Goal: Check status

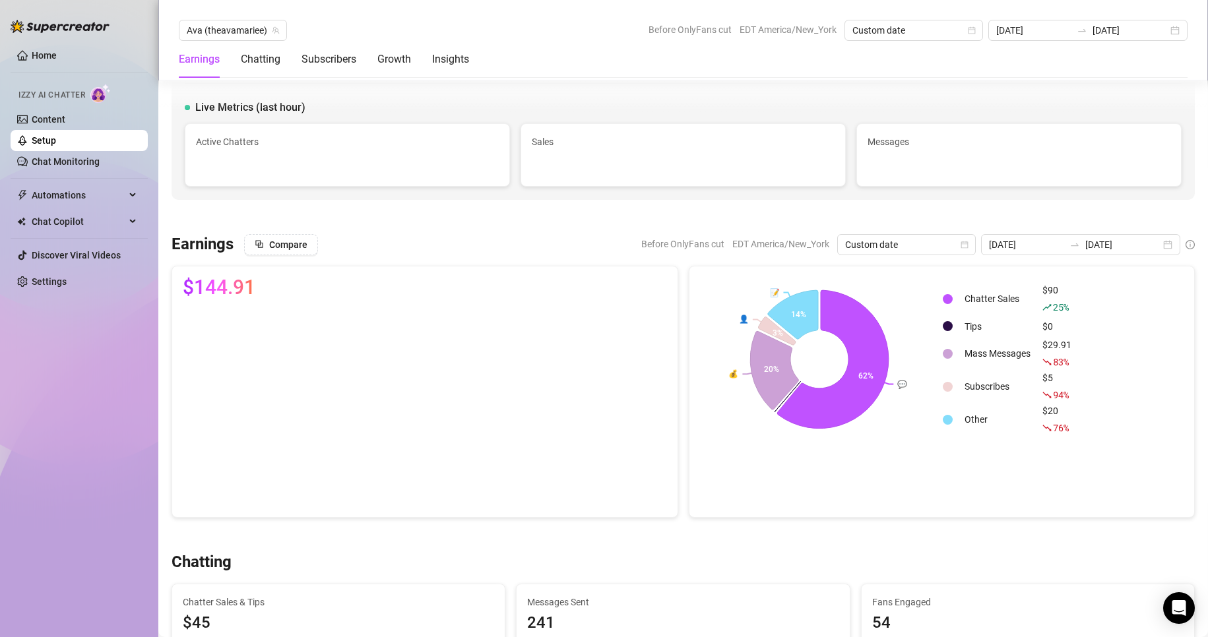
scroll to position [1556, 0]
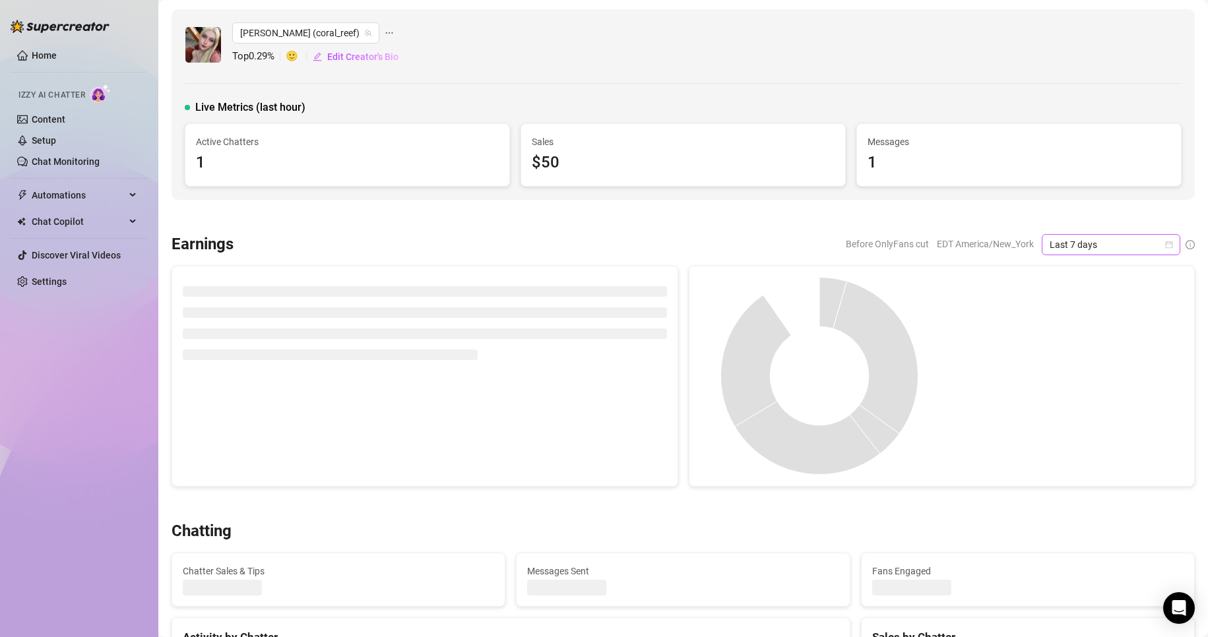
click at [1166, 242] on icon "calendar" at bounding box center [1169, 244] width 7 height 7
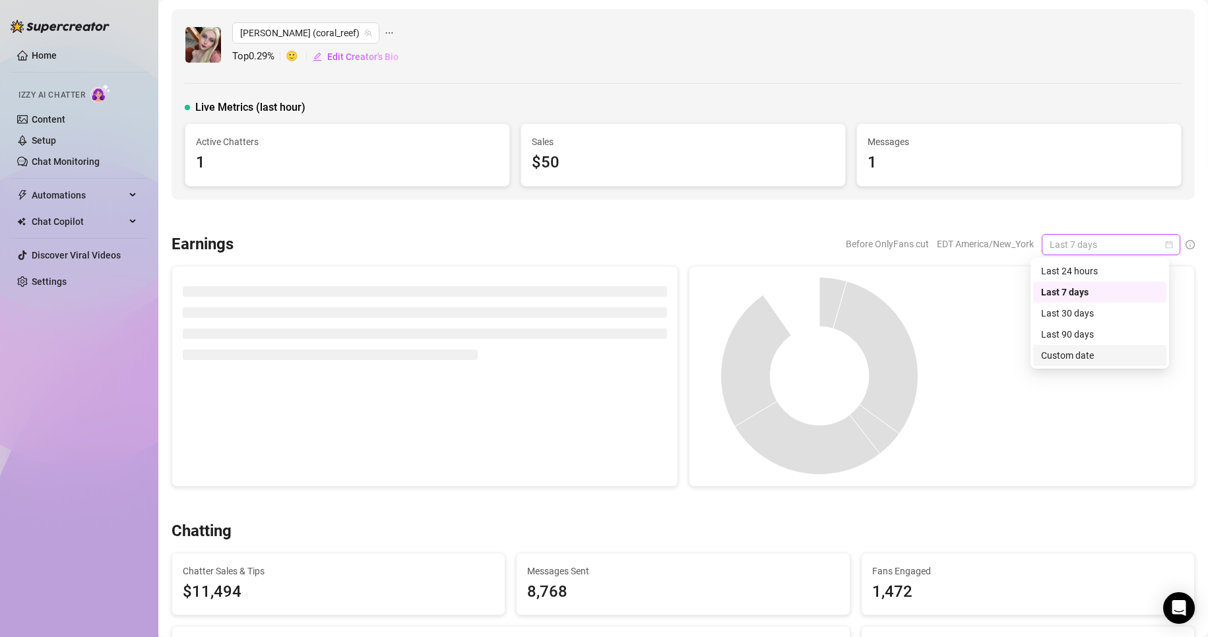
click at [1069, 356] on div "Custom date" at bounding box center [1099, 355] width 117 height 15
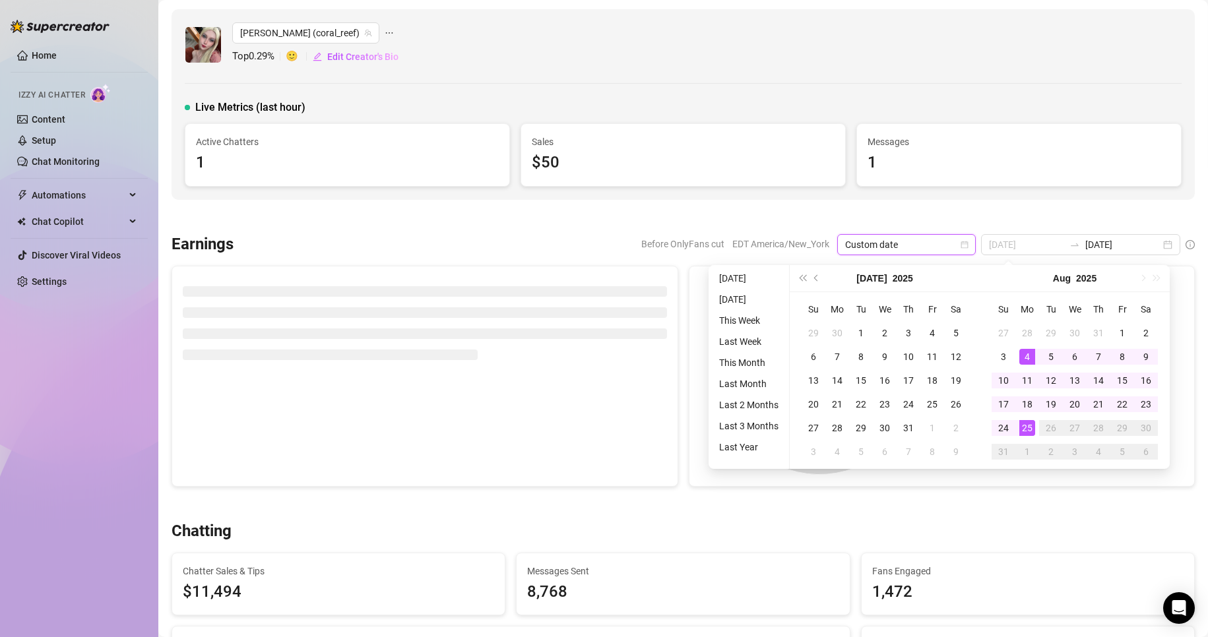
type input "[DATE]"
click at [1027, 428] on div "25" at bounding box center [1027, 428] width 16 height 16
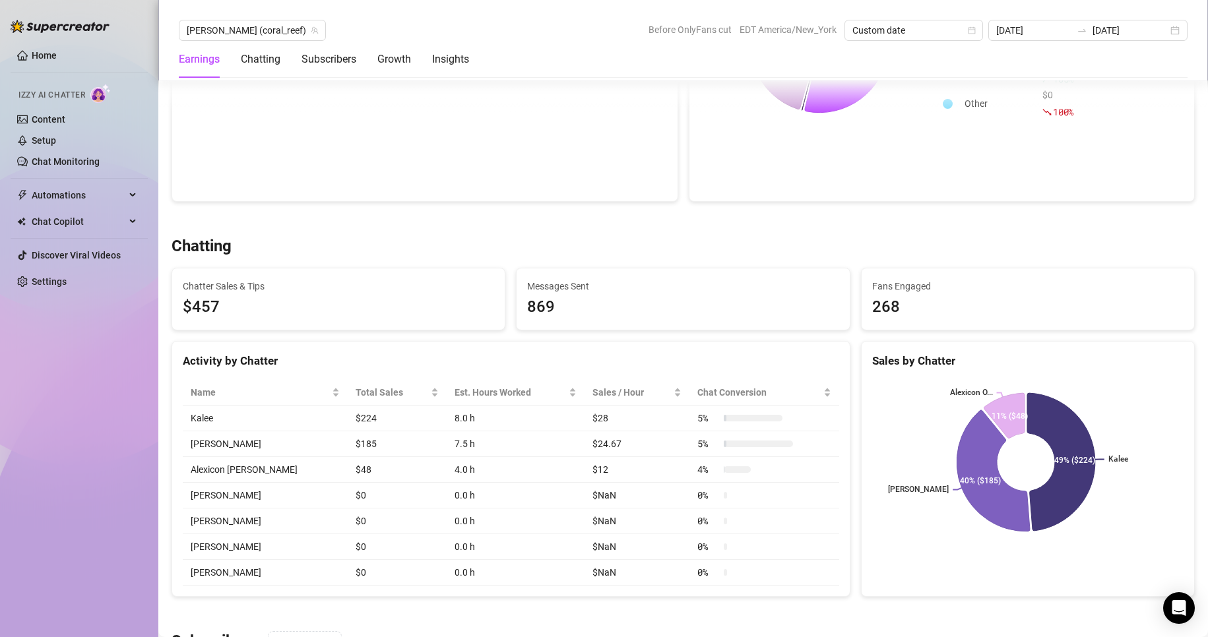
scroll to position [317, 0]
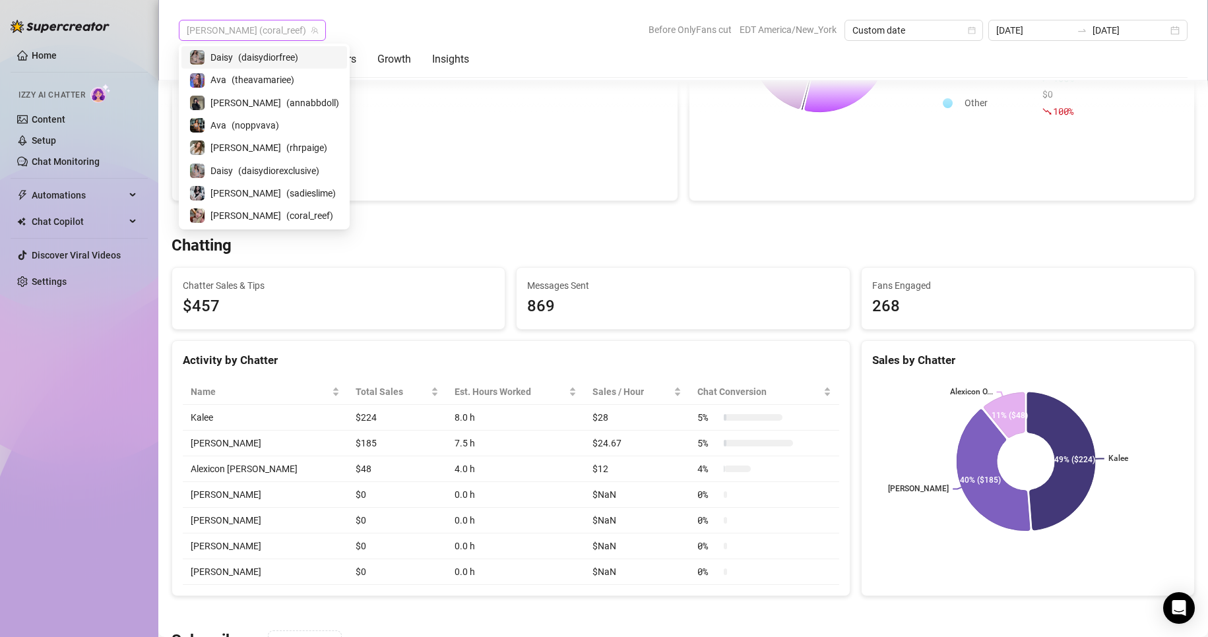
click at [252, 31] on span "Anna (coral_reef)" at bounding box center [252, 30] width 131 height 20
click at [246, 200] on div "Sadie ( sadieslime )" at bounding box center [264, 193] width 166 height 22
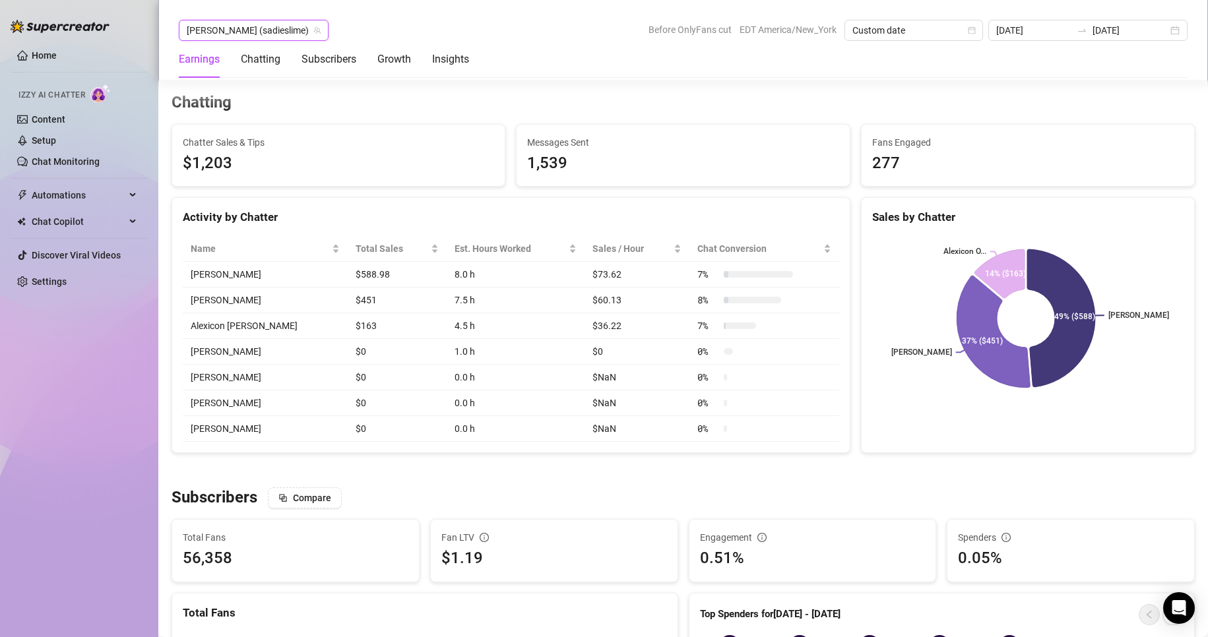
scroll to position [462, 0]
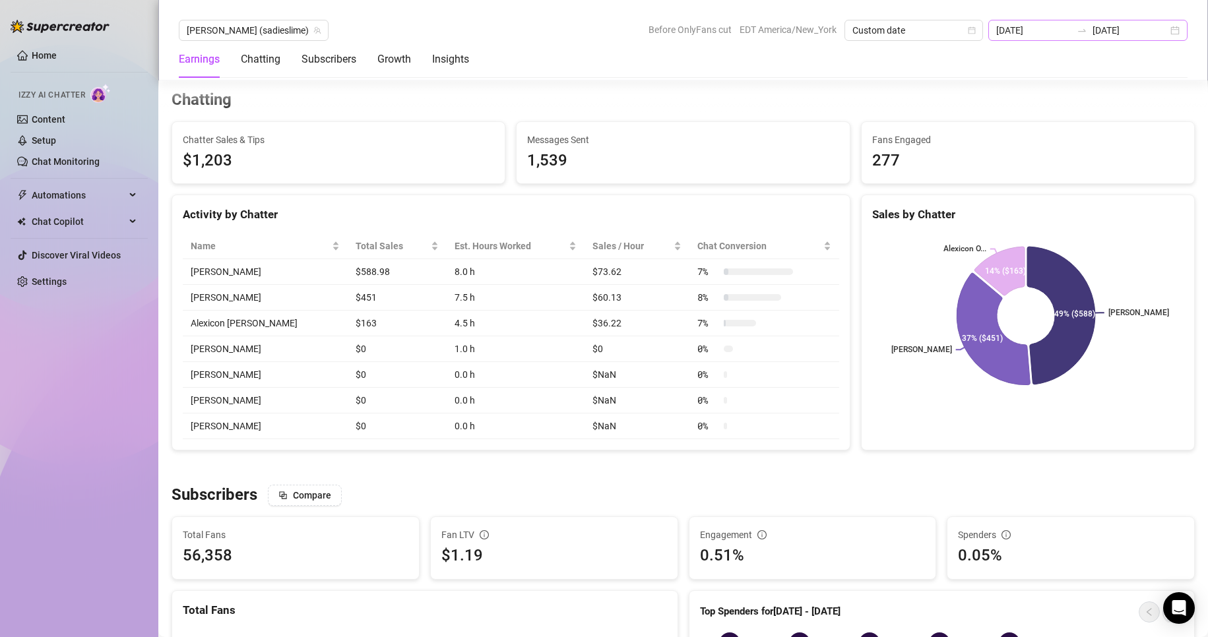
click at [1176, 29] on div "2025-08-25 2025-08-25" at bounding box center [1087, 30] width 199 height 21
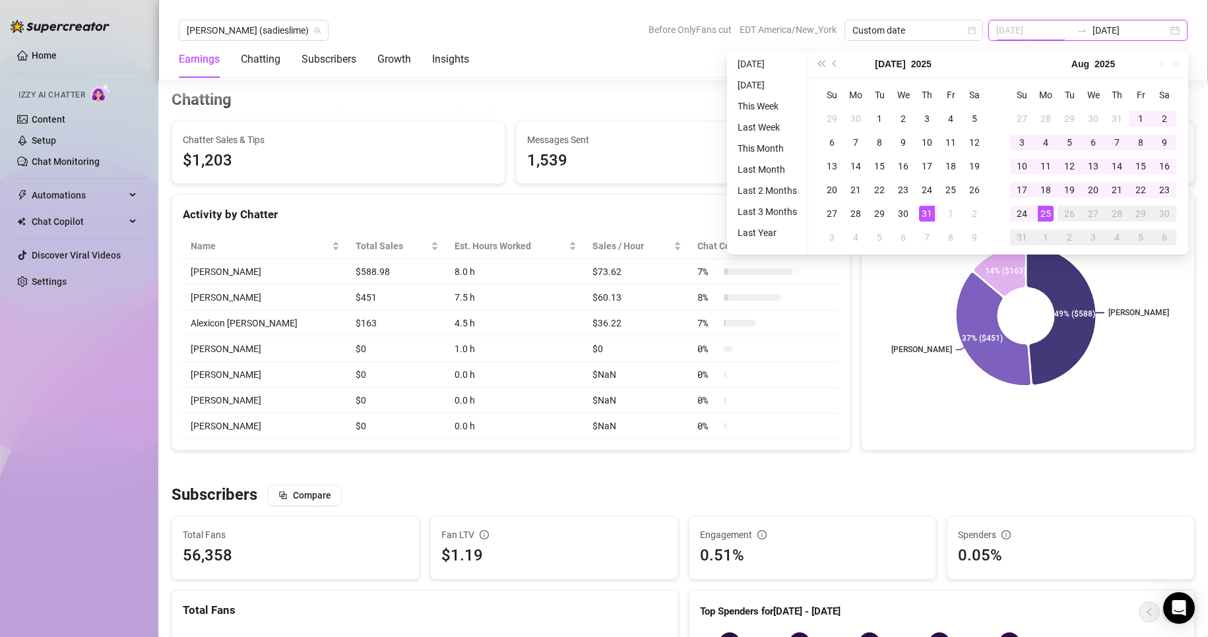
type input "[DATE]"
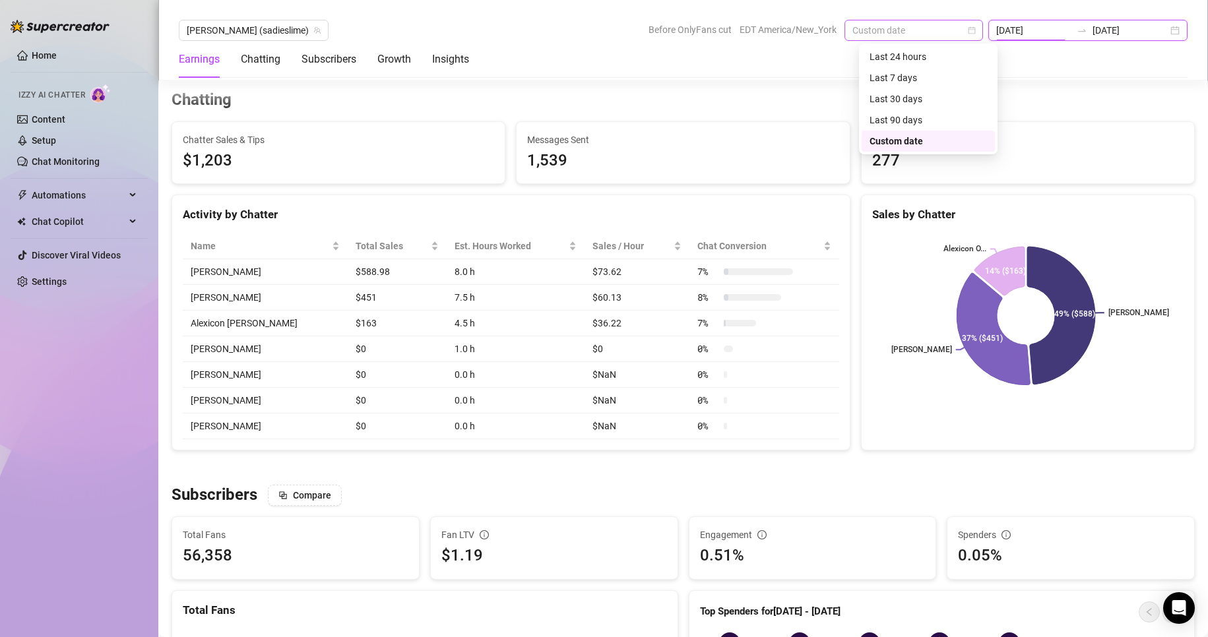
click at [967, 32] on span "Custom date" at bounding box center [913, 30] width 123 height 20
click at [903, 57] on div "Last 24 hours" at bounding box center [928, 56] width 117 height 15
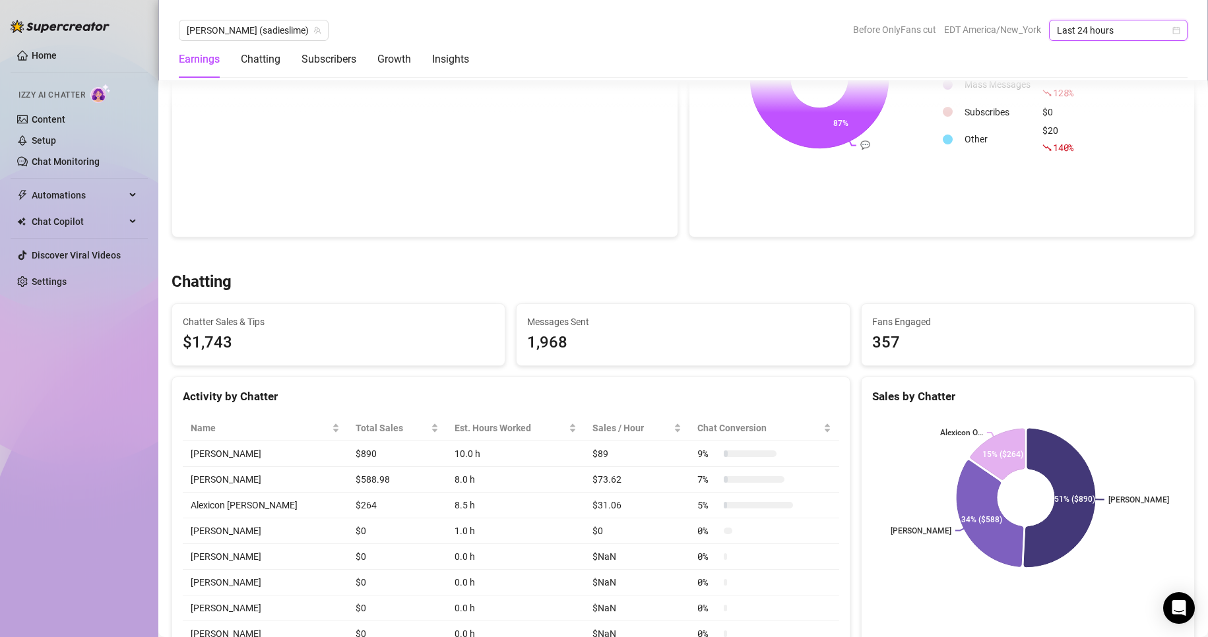
scroll to position [294, 0]
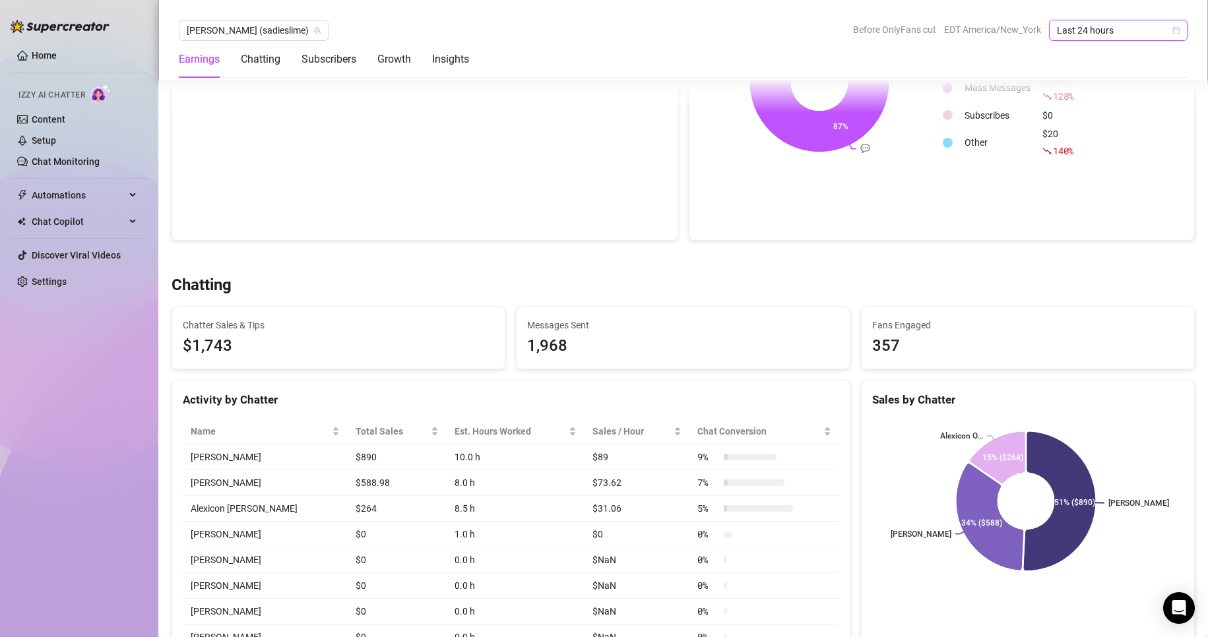
click at [1172, 31] on icon "calendar" at bounding box center [1176, 30] width 8 height 8
click at [1094, 137] on div "Custom date" at bounding box center [1118, 141] width 117 height 15
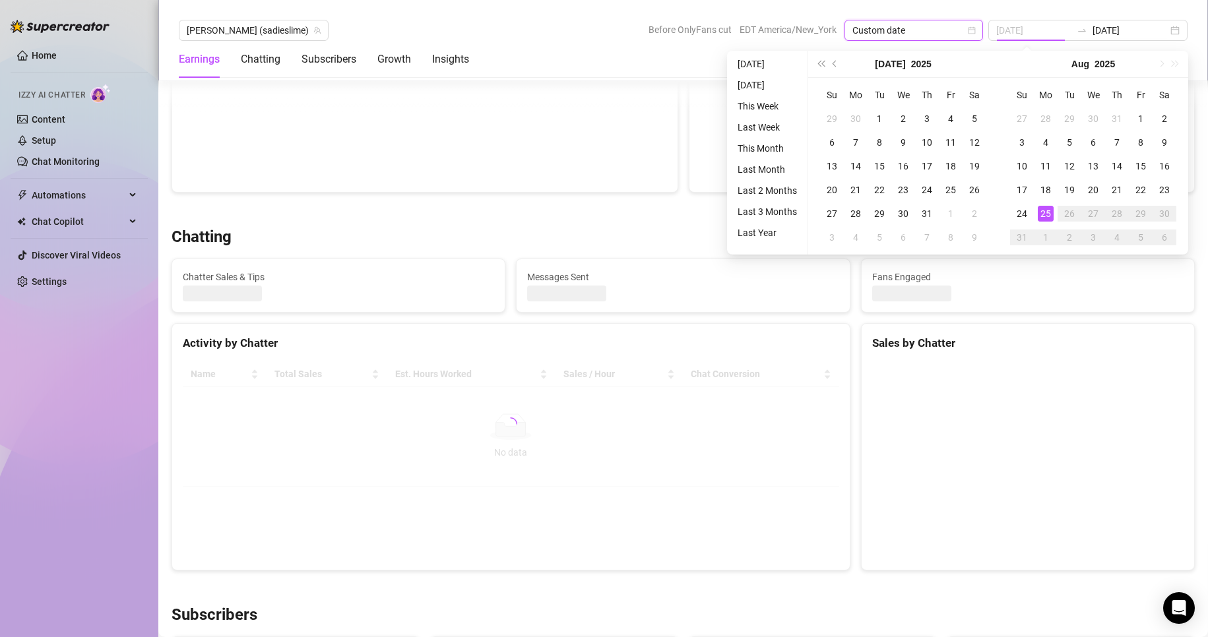
click at [1039, 217] on div "25" at bounding box center [1046, 214] width 16 height 16
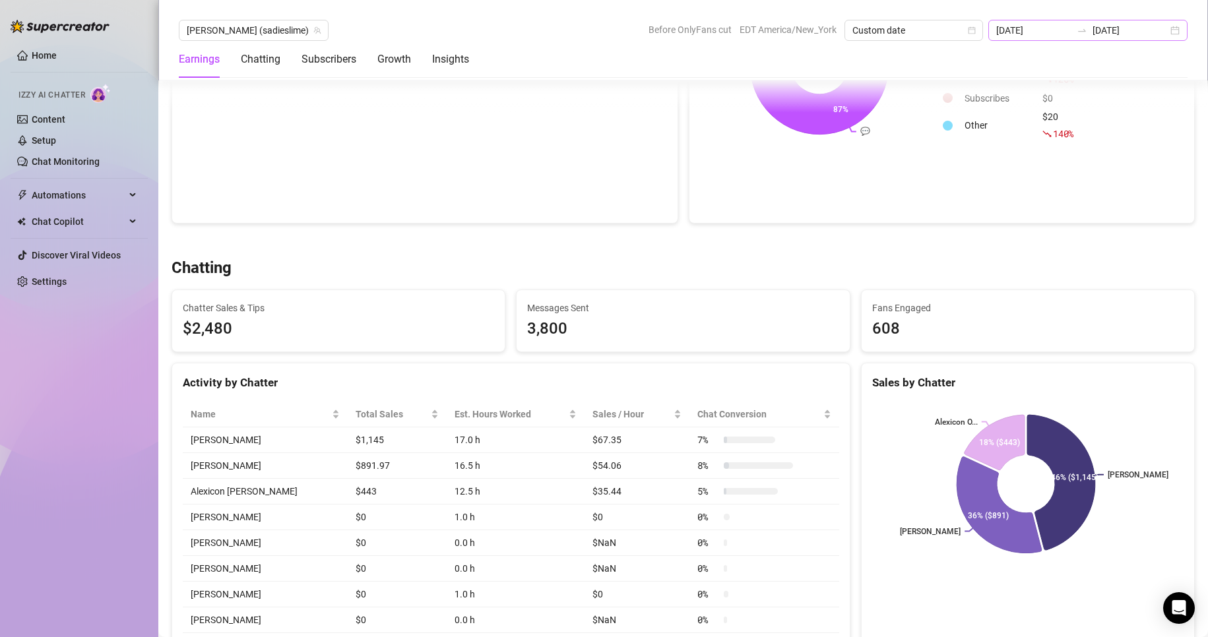
click at [1182, 34] on div "2025-08-24 2025-08-25" at bounding box center [1087, 30] width 199 height 21
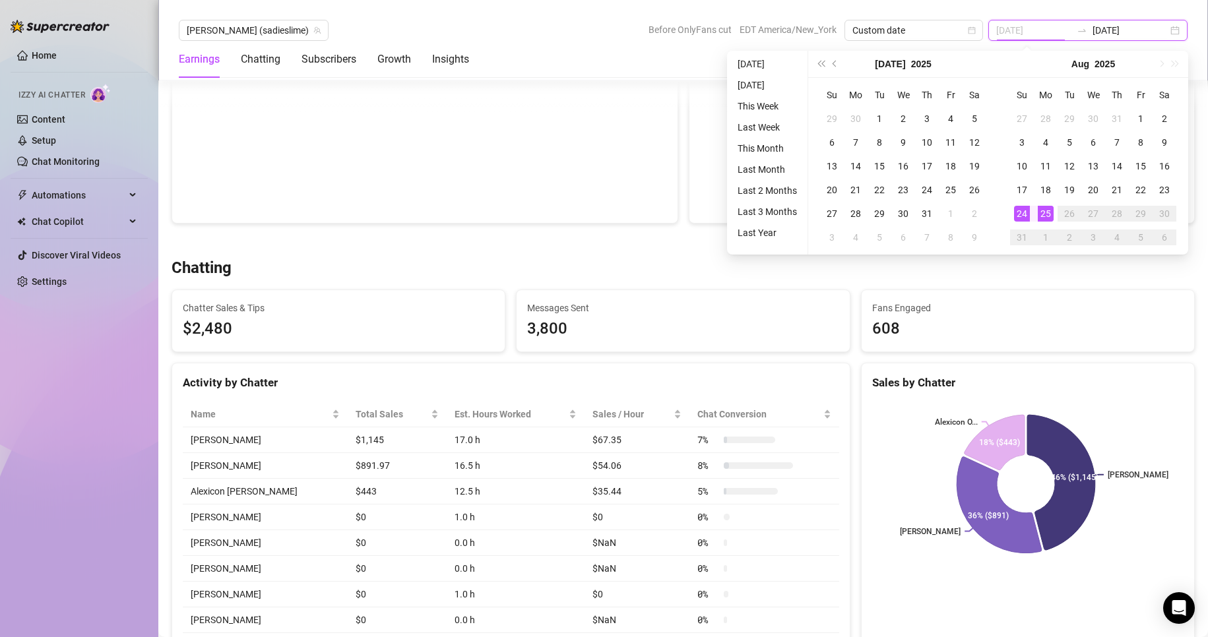
type input "[DATE]"
click at [1043, 214] on div "25" at bounding box center [1046, 214] width 16 height 16
type input "[DATE]"
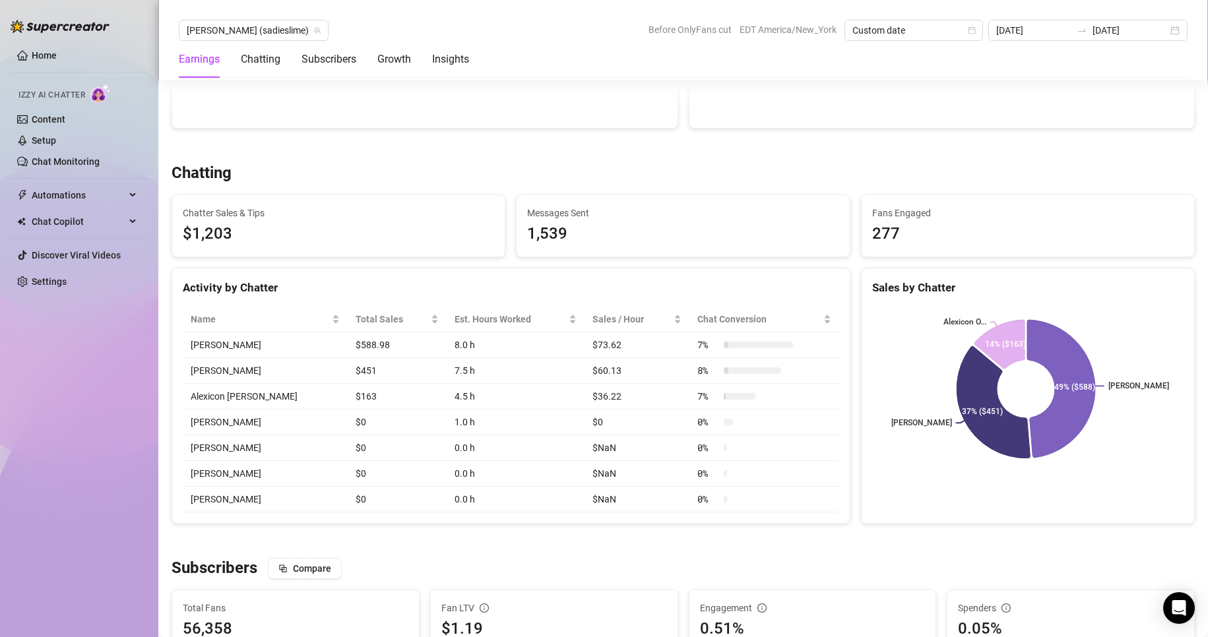
scroll to position [390, 0]
